Goal: Transaction & Acquisition: Purchase product/service

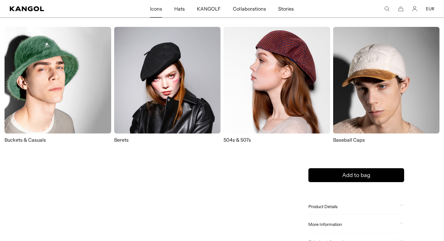
scroll to position [0, 124]
click at [166, 90] on img at bounding box center [167, 80] width 107 height 107
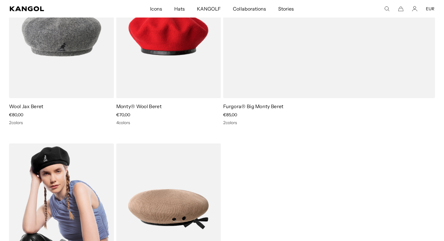
click at [91, 194] on img at bounding box center [61, 208] width 105 height 131
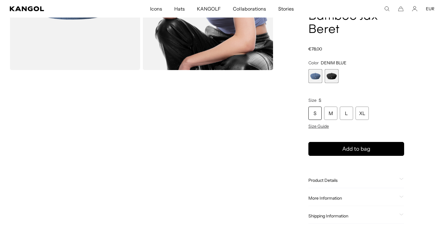
scroll to position [125, 0]
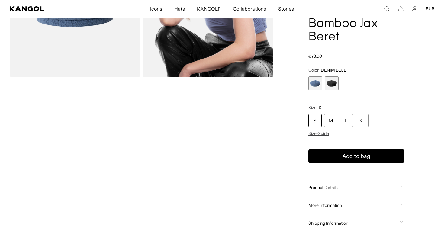
click at [329, 185] on span "Product Details" at bounding box center [352, 187] width 89 height 5
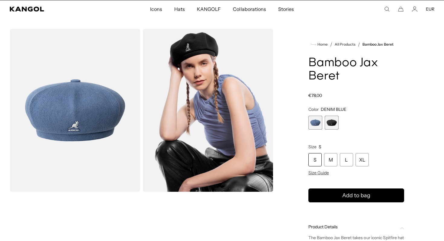
scroll to position [0, 0]
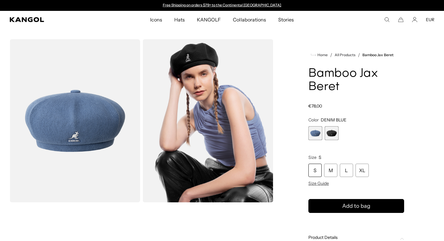
click at [57, 90] on img "Gallery Viewer" at bounding box center [75, 120] width 130 height 163
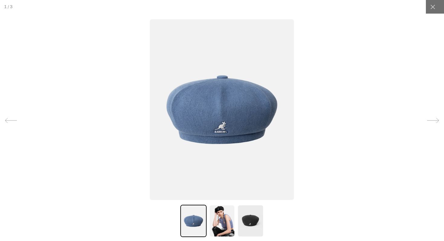
scroll to position [0, 124]
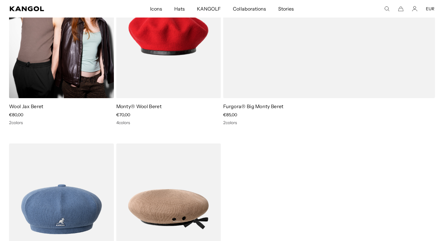
click at [65, 85] on img at bounding box center [61, 32] width 105 height 131
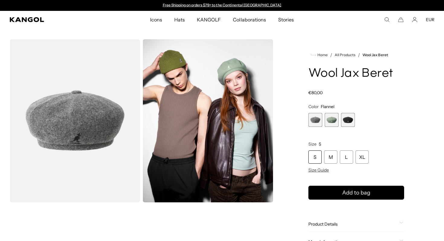
click at [333, 127] on span "2 of 3" at bounding box center [332, 120] width 14 height 14
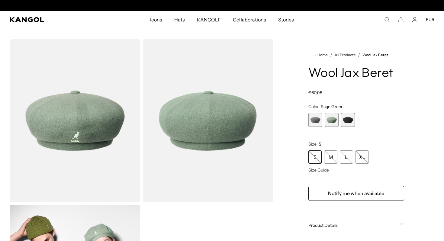
click at [350, 122] on span "3 of 3" at bounding box center [348, 120] width 14 height 14
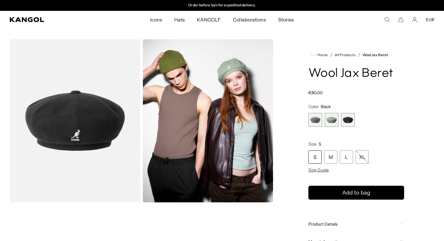
click at [316, 120] on span "1 of 3" at bounding box center [315, 120] width 14 height 14
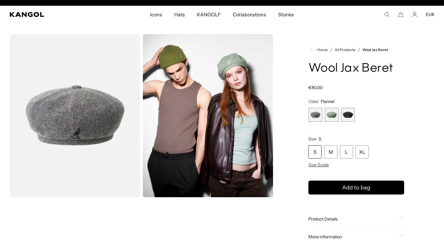
scroll to position [0, 124]
click at [318, 215] on div "Product Details The Wool Jax Beret was created by removing the bill off of the …" at bounding box center [356, 218] width 96 height 15
click at [320, 218] on span "Product Details" at bounding box center [352, 218] width 89 height 5
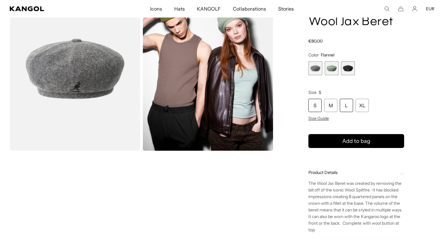
click at [346, 108] on div "L" at bounding box center [346, 105] width 13 height 13
click at [342, 151] on product-info "Home / All Products / Wool Jax Beret Wool Jax Beret Regular price €80,00 Regula…" at bounding box center [356, 137] width 96 height 274
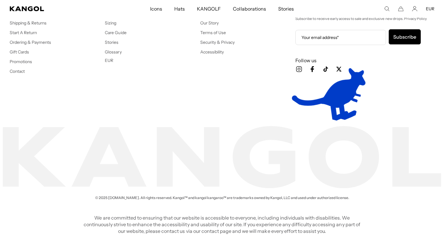
scroll to position [0, 124]
